Goal: Information Seeking & Learning: Learn about a topic

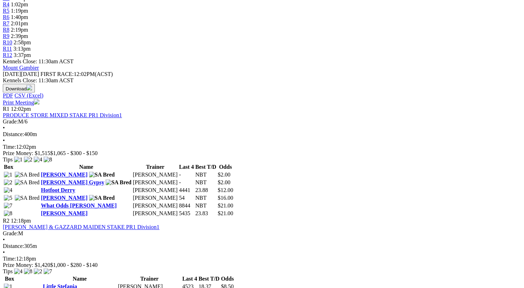
scroll to position [246, 0]
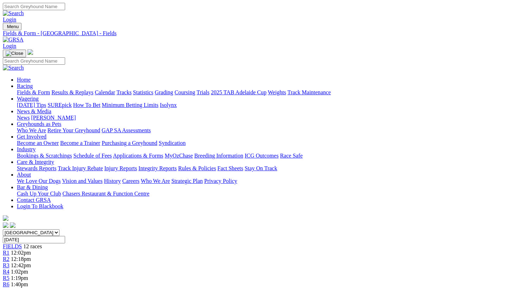
click at [9, 269] on span "R4" at bounding box center [6, 272] width 7 height 6
click at [9, 275] on link "R5" at bounding box center [6, 278] width 7 height 6
click at [22, 243] on span "FIELDS" at bounding box center [12, 246] width 19 height 6
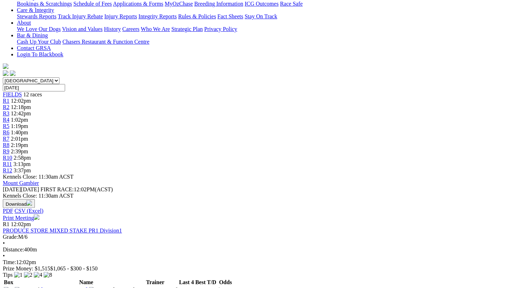
scroll to position [143, 0]
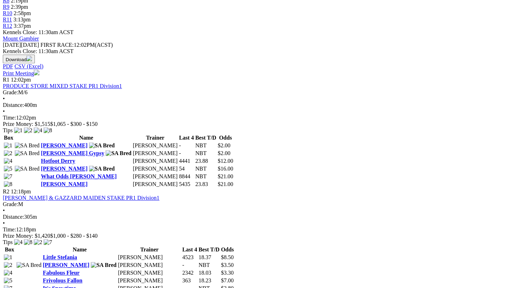
scroll to position [298, 0]
